Goal: Check status: Check status

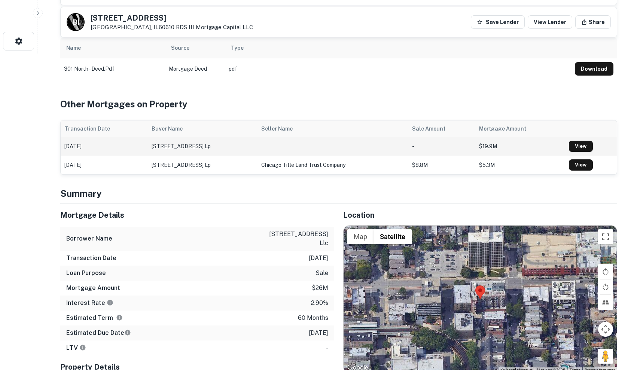
scroll to position [321, 0]
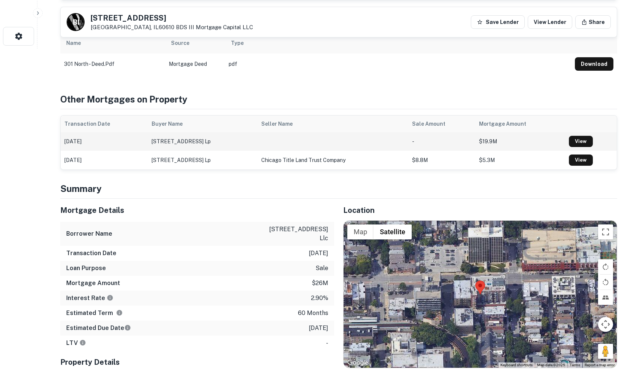
click at [284, 132] on td at bounding box center [332, 141] width 151 height 19
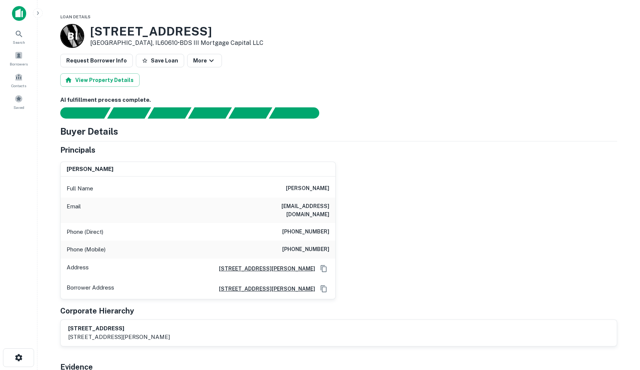
click at [359, 166] on div "f. martin paris, jr. Full Name f. martin paris, jr. Email martinfparis@gmail.co…" at bounding box center [335, 228] width 562 height 144
drag, startPoint x: 286, startPoint y: 186, endPoint x: 332, endPoint y: 196, distance: 46.6
click at [332, 196] on div "Full Name f. martin paris, jr." at bounding box center [198, 189] width 275 height 18
drag, startPoint x: 332, startPoint y: 193, endPoint x: 284, endPoint y: 185, distance: 48.5
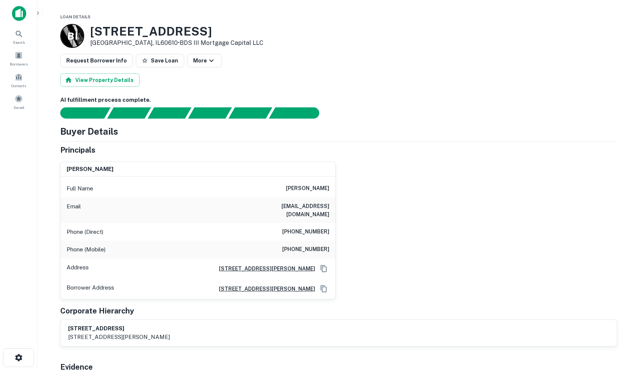
click at [284, 185] on div "Full Name f. martin paris, jr." at bounding box center [198, 189] width 275 height 18
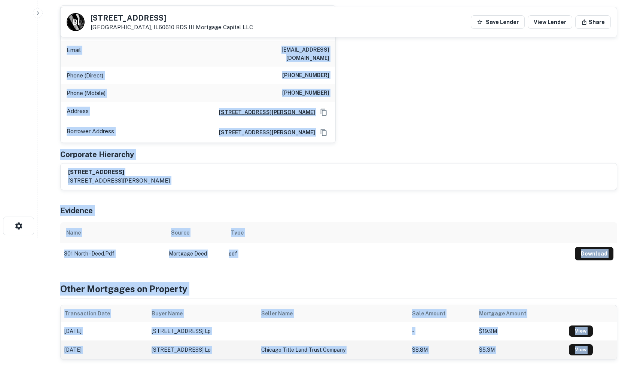
scroll to position [145, 0]
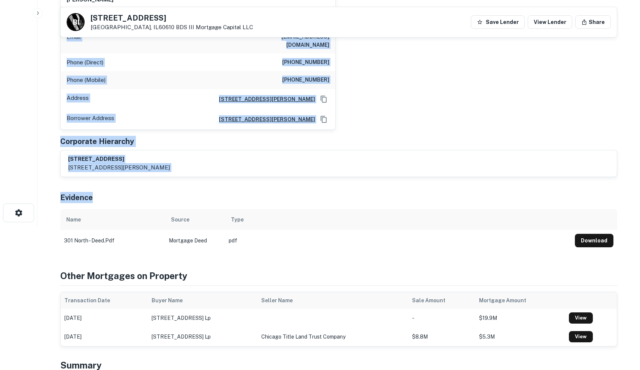
drag, startPoint x: 284, startPoint y: 184, endPoint x: 466, endPoint y: 198, distance: 183.0
click at [466, 198] on div "AI fulfillment process complete. Buyer Details Principals f. martin paris, jr. …" at bounding box center [338, 88] width 556 height 325
click at [466, 199] on div "Evidence" at bounding box center [338, 196] width 556 height 26
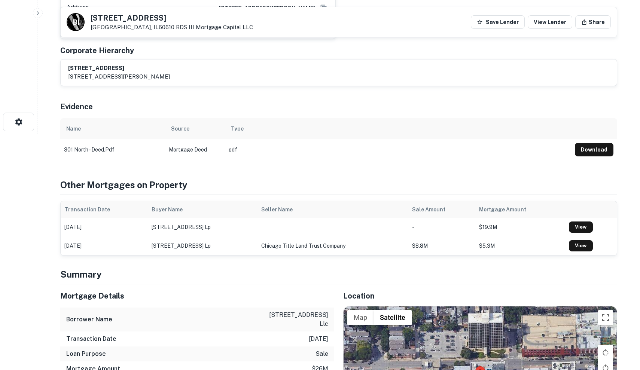
scroll to position [248, 0]
